Goal: Task Accomplishment & Management: Manage account settings

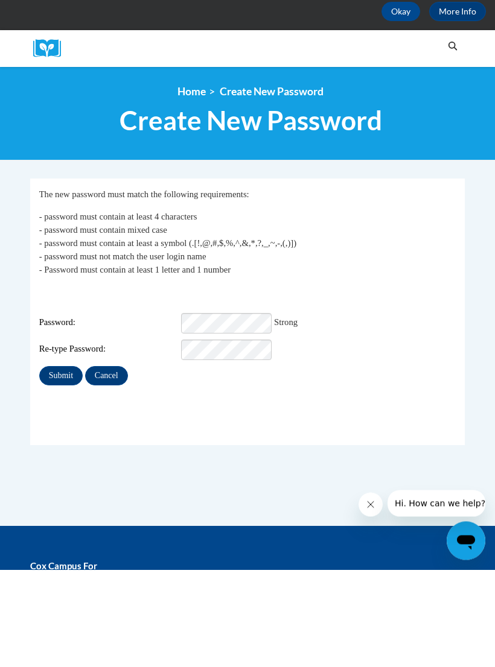
click at [63, 464] on input "Submit" at bounding box center [60, 473] width 43 height 19
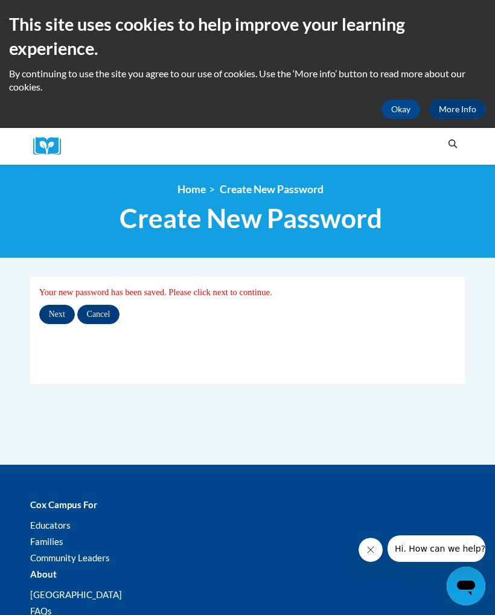
click at [407, 102] on button "Okay" at bounding box center [400, 109] width 39 height 19
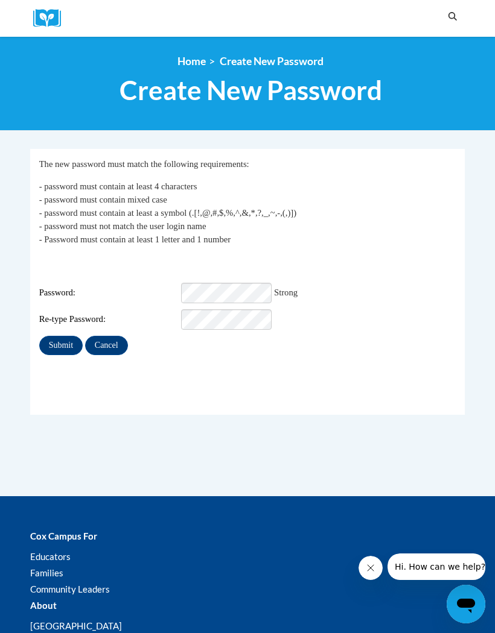
click at [65, 336] on input "Submit" at bounding box center [60, 345] width 43 height 19
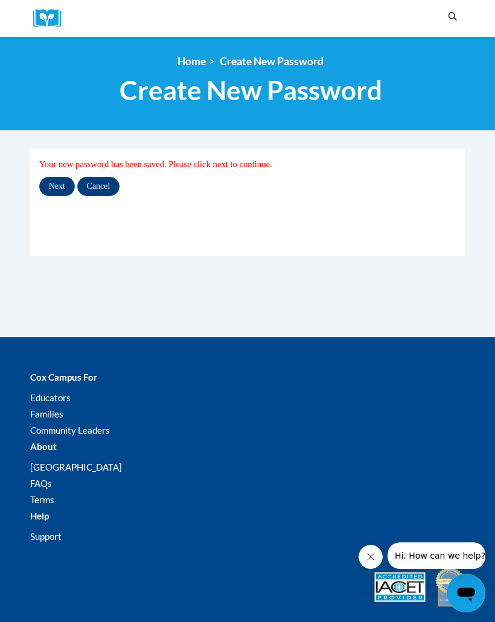
click at [62, 183] on input "Next" at bounding box center [57, 186] width 36 height 19
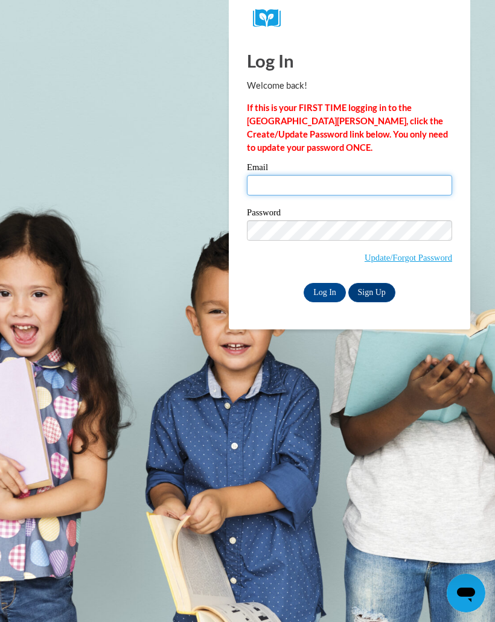
click at [312, 185] on input "Email" at bounding box center [349, 185] width 205 height 21
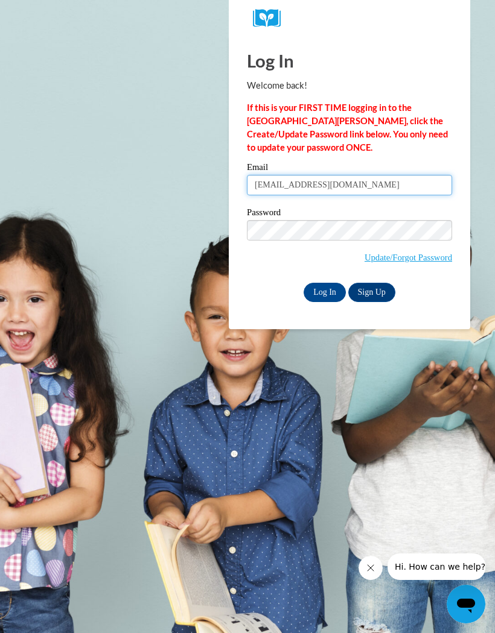
type input "[EMAIL_ADDRESS][DOMAIN_NAME]"
click at [330, 297] on input "Log In" at bounding box center [324, 292] width 42 height 19
